Goal: Transaction & Acquisition: Purchase product/service

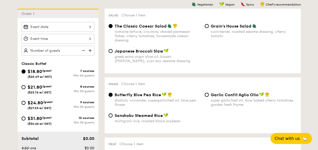
scroll to position [144, 0]
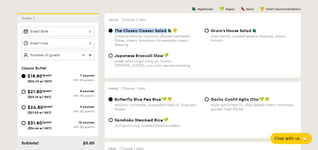
drag, startPoint x: 113, startPoint y: 31, endPoint x: 165, endPoint y: 31, distance: 51.8
click at [165, 31] on div "The Classic Caesar Salad romaine lettuce, croutons, shaved parmesan flakes, che…" at bounding box center [154, 37] width 96 height 19
drag, startPoint x: 165, startPoint y: 31, endPoint x: 154, endPoint y: 30, distance: 11.4
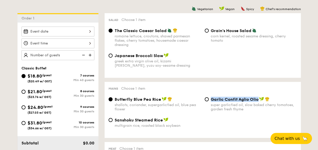
drag, startPoint x: 211, startPoint y: 98, endPoint x: 257, endPoint y: 101, distance: 46.1
click at [257, 101] on span "Garlic Confit Aglio Olio" at bounding box center [235, 99] width 48 height 5
drag, startPoint x: 257, startPoint y: 101, endPoint x: 255, endPoint y: 101, distance: 2.6
copy span "Garlic Confit Aglio Olio"
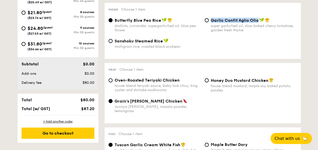
scroll to position [222, 0]
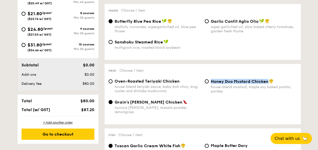
drag, startPoint x: 211, startPoint y: 83, endPoint x: 267, endPoint y: 84, distance: 55.9
click at [267, 84] on span "Honey Duo Mustard Chicken" at bounding box center [240, 81] width 58 height 5
drag, startPoint x: 267, startPoint y: 84, endPoint x: 255, endPoint y: 85, distance: 12.0
drag, startPoint x: 255, startPoint y: 85, endPoint x: 222, endPoint y: 102, distance: 37.0
click at [222, 102] on div "Grain's [PERSON_NAME] Chicken nyonya [PERSON_NAME], masala powder, lemongrass" at bounding box center [202, 110] width 192 height 21
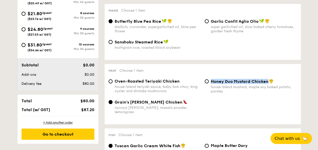
drag, startPoint x: 211, startPoint y: 81, endPoint x: 267, endPoint y: 84, distance: 56.2
click at [267, 84] on span "Honey Duo Mustard Chicken" at bounding box center [240, 81] width 58 height 5
drag, startPoint x: 267, startPoint y: 84, endPoint x: 259, endPoint y: 82, distance: 9.1
copy span "Honey Duo Mustard Chicken"
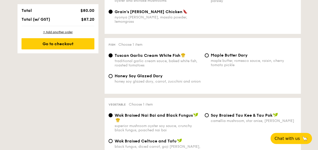
scroll to position [319, 0]
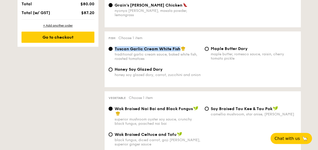
drag, startPoint x: 114, startPoint y: 45, endPoint x: 179, endPoint y: 48, distance: 64.5
click at [179, 48] on span "Tuscan Garlic Cream White Fish" at bounding box center [147, 49] width 66 height 5
drag, startPoint x: 179, startPoint y: 48, endPoint x: 174, endPoint y: 46, distance: 5.4
copy span "Tuscan Garlic Cream White Fish"
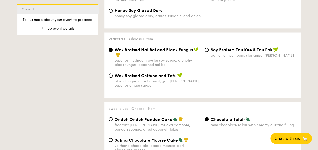
scroll to position [377, 0]
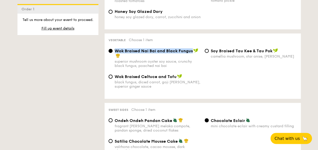
drag, startPoint x: 115, startPoint y: 48, endPoint x: 192, endPoint y: 48, distance: 77.1
click at [192, 49] on span "Wok Braised Nai Bai and Black Fungus" at bounding box center [153, 51] width 78 height 5
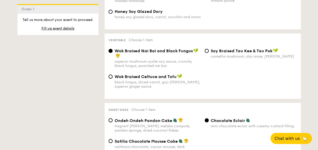
drag, startPoint x: 192, startPoint y: 48, endPoint x: 168, endPoint y: 52, distance: 24.2
drag, startPoint x: 168, startPoint y: 52, endPoint x: 123, endPoint y: 63, distance: 46.3
click at [123, 63] on div "superior mushroom oyster soy sauce, crunchy black fungus, poached nai bai" at bounding box center [157, 63] width 86 height 9
drag, startPoint x: 123, startPoint y: 63, endPoint x: 94, endPoint y: 60, distance: 29.2
click at [94, 60] on div "1 - Select menu 2 - Select items 3 - Check out Order 1 Classic Buffet $18.80 /g…" at bounding box center [158, 65] width 291 height 635
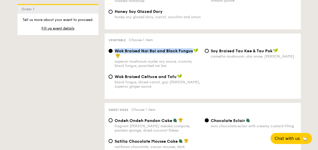
drag, startPoint x: 115, startPoint y: 49, endPoint x: 192, endPoint y: 48, distance: 77.3
click at [192, 49] on span "Wok Braised Nai Bai and Black Fungus" at bounding box center [153, 51] width 78 height 5
drag, startPoint x: 192, startPoint y: 48, endPoint x: 185, endPoint y: 48, distance: 6.9
copy span "Wok Braised Nai Bai and Black Fungus"
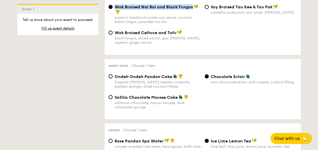
scroll to position [424, 0]
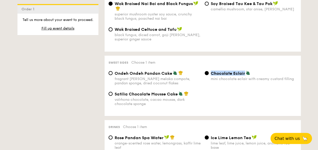
drag, startPoint x: 212, startPoint y: 72, endPoint x: 246, endPoint y: 71, distance: 34.4
click at [246, 71] on div "Chocolate Eclair" at bounding box center [254, 73] width 86 height 5
drag, startPoint x: 246, startPoint y: 71, endPoint x: 239, endPoint y: 72, distance: 7.4
copy span "Chocolate Eclair"
drag, startPoint x: 116, startPoint y: 91, endPoint x: 155, endPoint y: 95, distance: 39.1
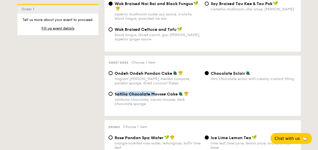
click at [155, 95] on span "Satilia Chocolate Mousse Cake" at bounding box center [145, 93] width 63 height 5
drag, startPoint x: 155, startPoint y: 95, endPoint x: 82, endPoint y: 106, distance: 73.6
click at [82, 106] on div "1 - Select menu 2 - Select items 3 - Check out Order 1 Classic Buffet $18.80 /g…" at bounding box center [158, 18] width 291 height 635
drag, startPoint x: 115, startPoint y: 91, endPoint x: 176, endPoint y: 92, distance: 61.4
click at [176, 92] on span "Satilia Chocolate Mousse Cake" at bounding box center [145, 93] width 63 height 5
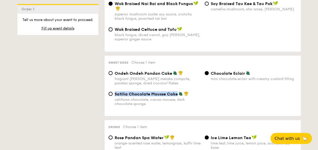
copy span "Satilia Chocolate Mousse Cake"
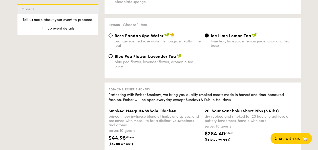
scroll to position [522, 0]
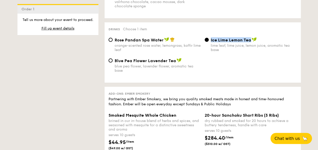
drag, startPoint x: 211, startPoint y: 39, endPoint x: 251, endPoint y: 40, distance: 39.9
click at [251, 40] on div "Ice Lime Lemon Tea" at bounding box center [254, 39] width 86 height 5
drag, startPoint x: 251, startPoint y: 40, endPoint x: 244, endPoint y: 39, distance: 7.1
copy span "Ice Lime Lemon Tea"
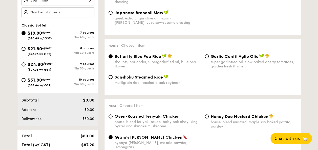
scroll to position [193, 0]
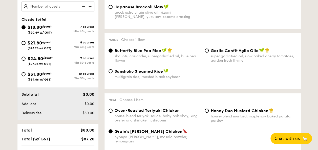
click at [55, 47] on div "$21.80 /guest ($23.76 w/ GST)" at bounding box center [39, 44] width 36 height 11
click at [26, 45] on input "$21.80 /guest ($23.76 w/ GST) 8 courses Min 30 guests" at bounding box center [23, 43] width 4 height 4
radio input "true"
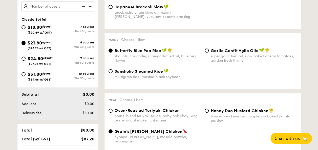
radio input "true"
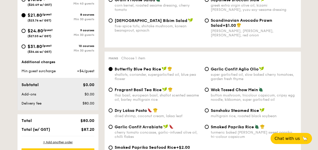
scroll to position [222, 0]
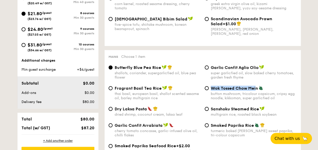
drag, startPoint x: 211, startPoint y: 90, endPoint x: 256, endPoint y: 90, distance: 44.7
click at [256, 90] on span "Wok Tossed Chow Mein" at bounding box center [234, 88] width 47 height 5
click at [209, 90] on input "Wok Tossed Chow Mein button mushroom, tricolour capsicum, cripsy egg noodle, ki…" at bounding box center [206, 88] width 4 height 4
radio input "true"
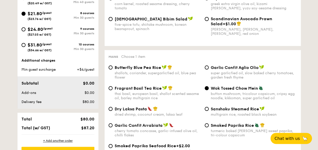
drag, startPoint x: 207, startPoint y: 92, endPoint x: 260, endPoint y: 89, distance: 52.2
click at [260, 89] on div "Wok Tossed Chow Mein button mushroom, tricolour capsicum, cripsy egg noodle, ki…" at bounding box center [250, 93] width 96 height 15
drag, startPoint x: 260, startPoint y: 89, endPoint x: 250, endPoint y: 89, distance: 9.6
copy span "Wok Tossed Chow Mein"
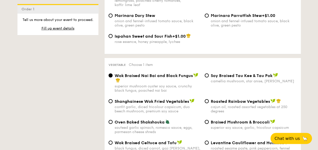
scroll to position [595, 0]
